Goal: Information Seeking & Learning: Learn about a topic

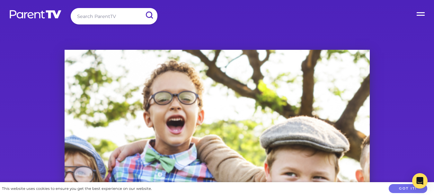
click at [422, 12] on label "Open Menu" at bounding box center [421, 13] width 26 height 26
click at [0, 0] on input "Open Menu" at bounding box center [0, 0] width 0 height 0
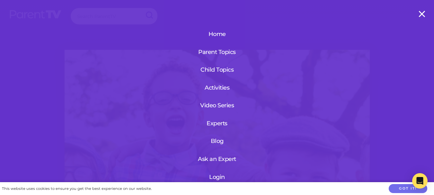
click at [422, 12] on label "Open Menu" at bounding box center [421, 13] width 26 height 26
click at [0, 0] on input "Open Menu" at bounding box center [0, 0] width 0 height 0
